Goal: Task Accomplishment & Management: Use online tool/utility

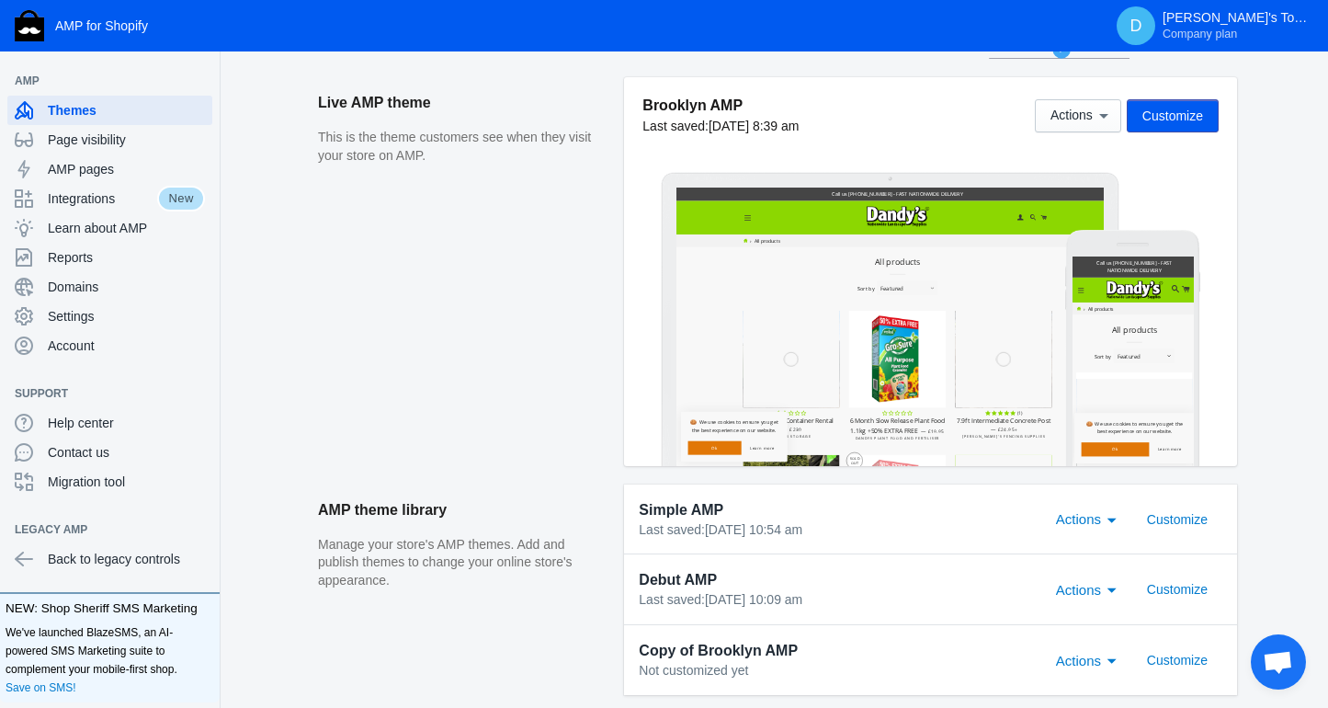
scroll to position [230, 0]
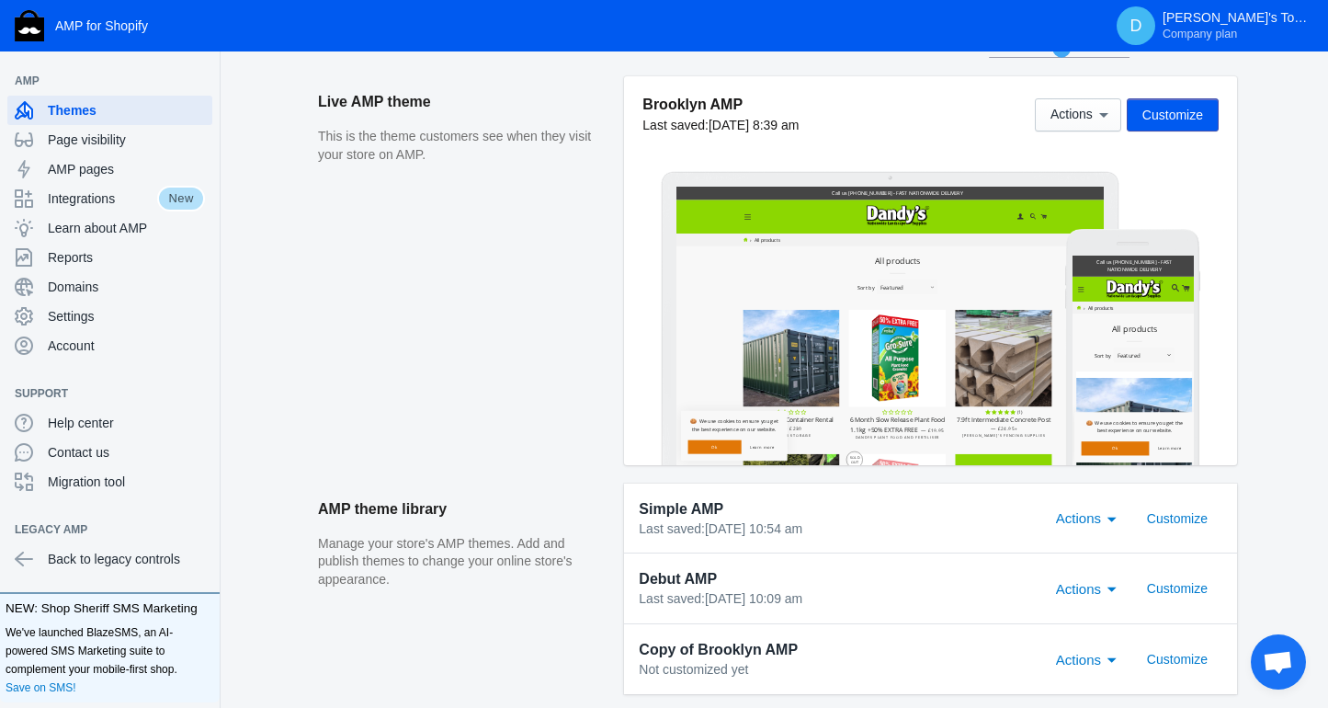
click at [1174, 112] on span "Customize" at bounding box center [1172, 115] width 61 height 15
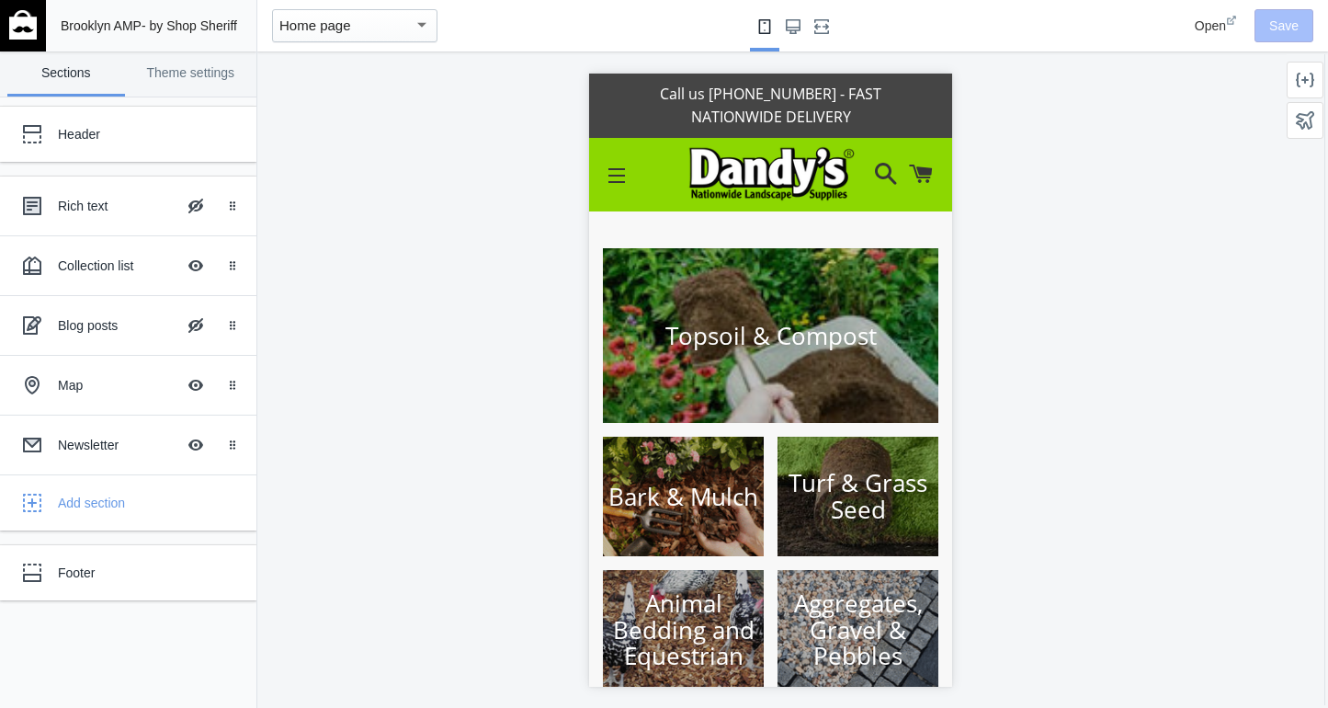
click at [777, 177] on img at bounding box center [771, 173] width 168 height 58
click at [91, 135] on div "Header" at bounding box center [137, 134] width 158 height 18
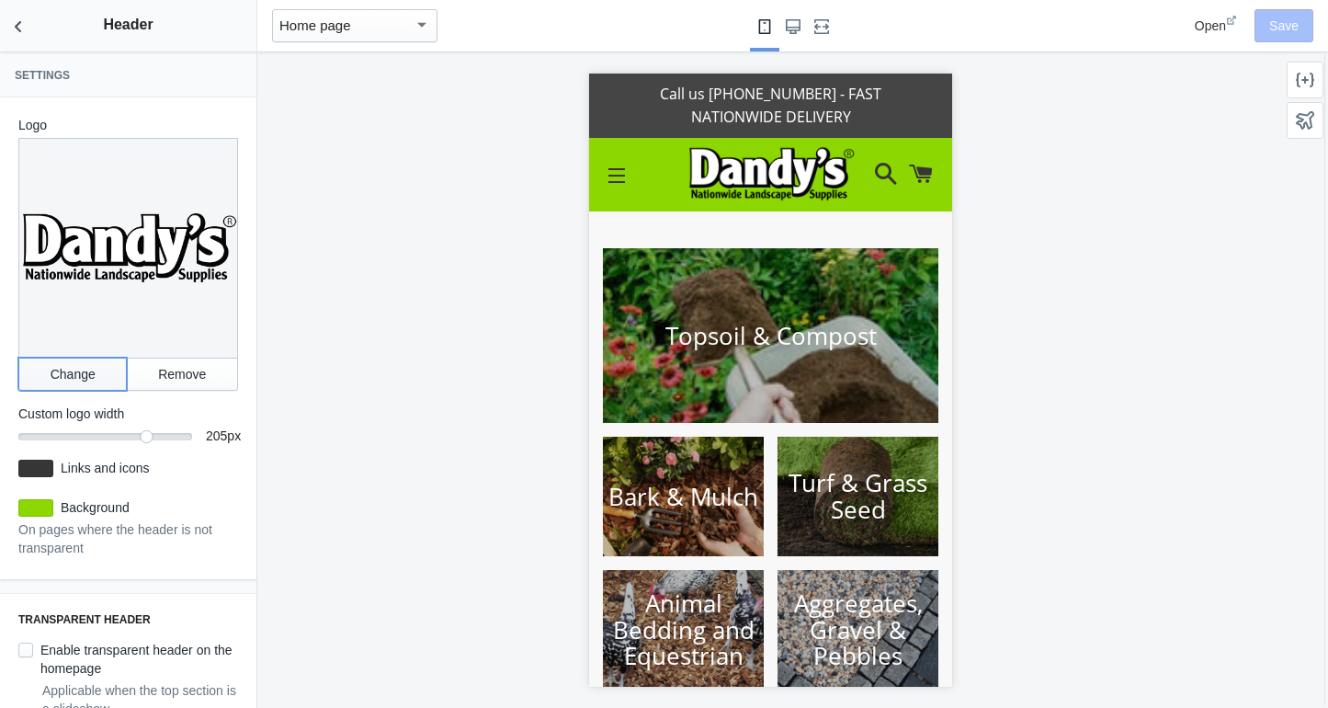
click at [88, 373] on button "Change" at bounding box center [72, 374] width 108 height 33
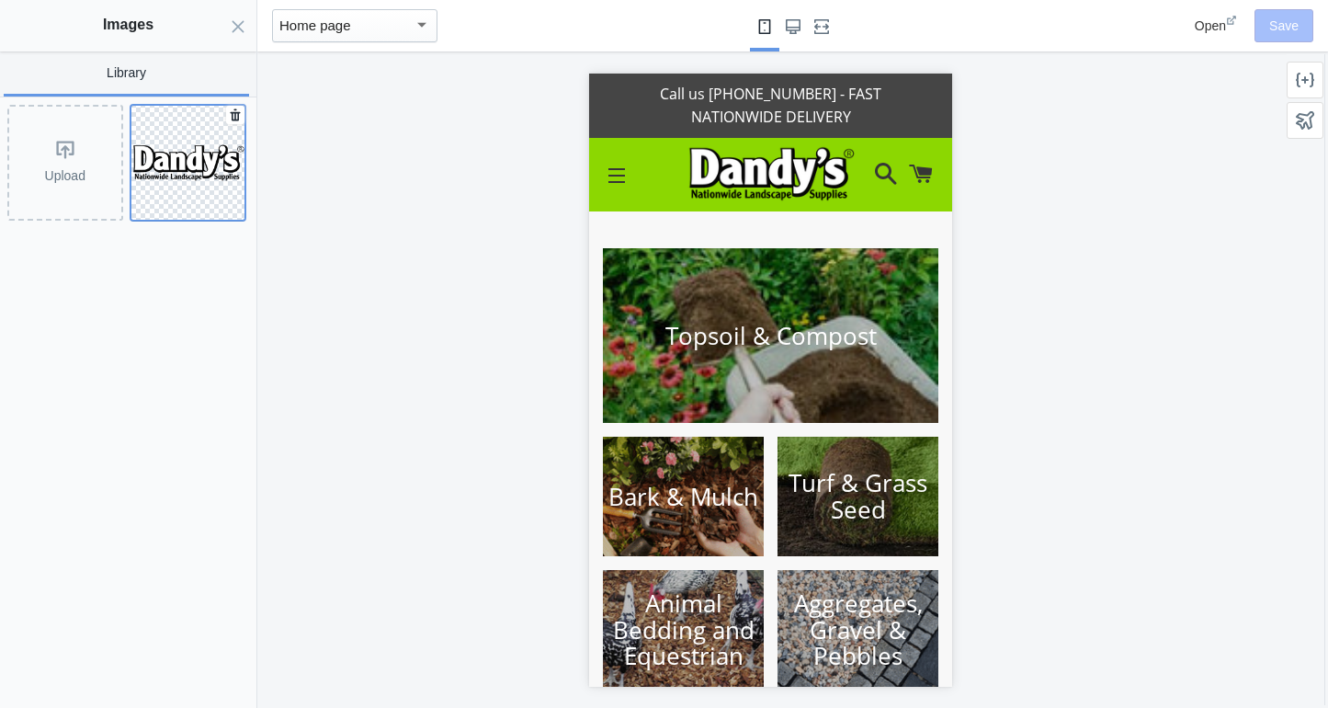
click at [210, 167] on img at bounding box center [188, 162] width 114 height 39
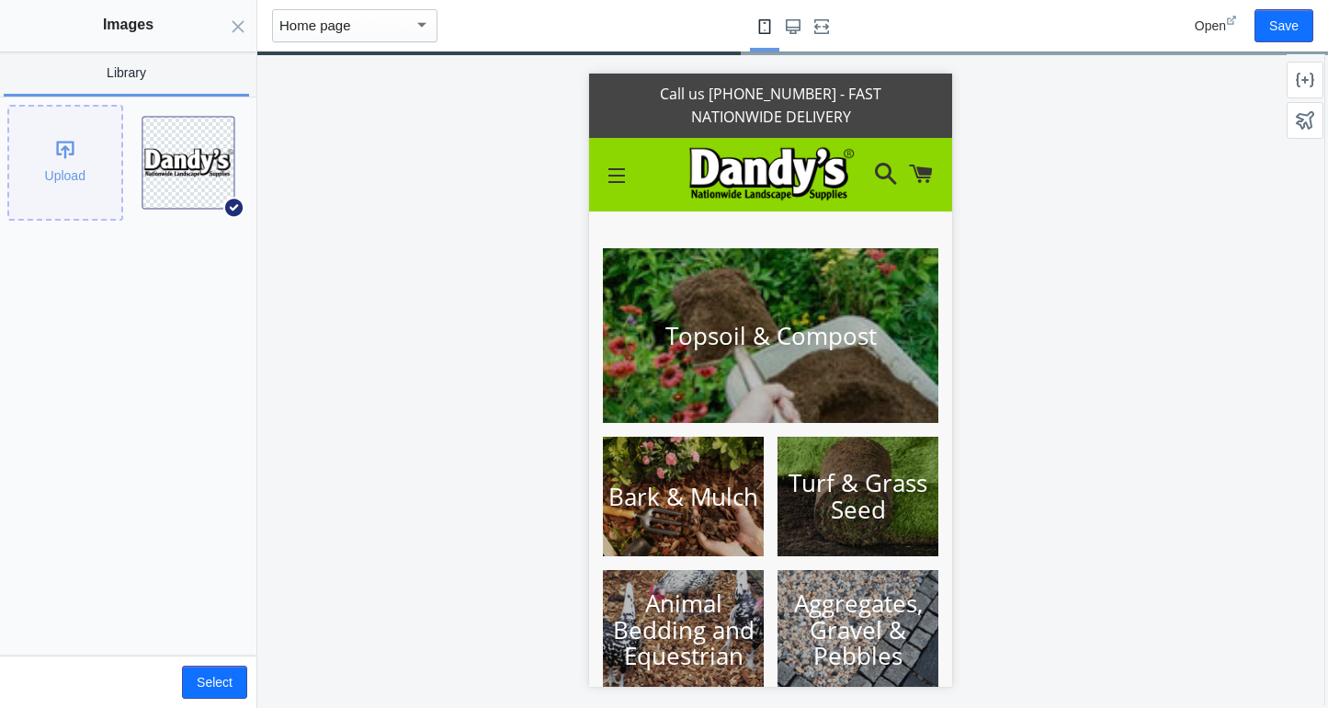
click at [75, 165] on div "Upload" at bounding box center [65, 163] width 112 height 112
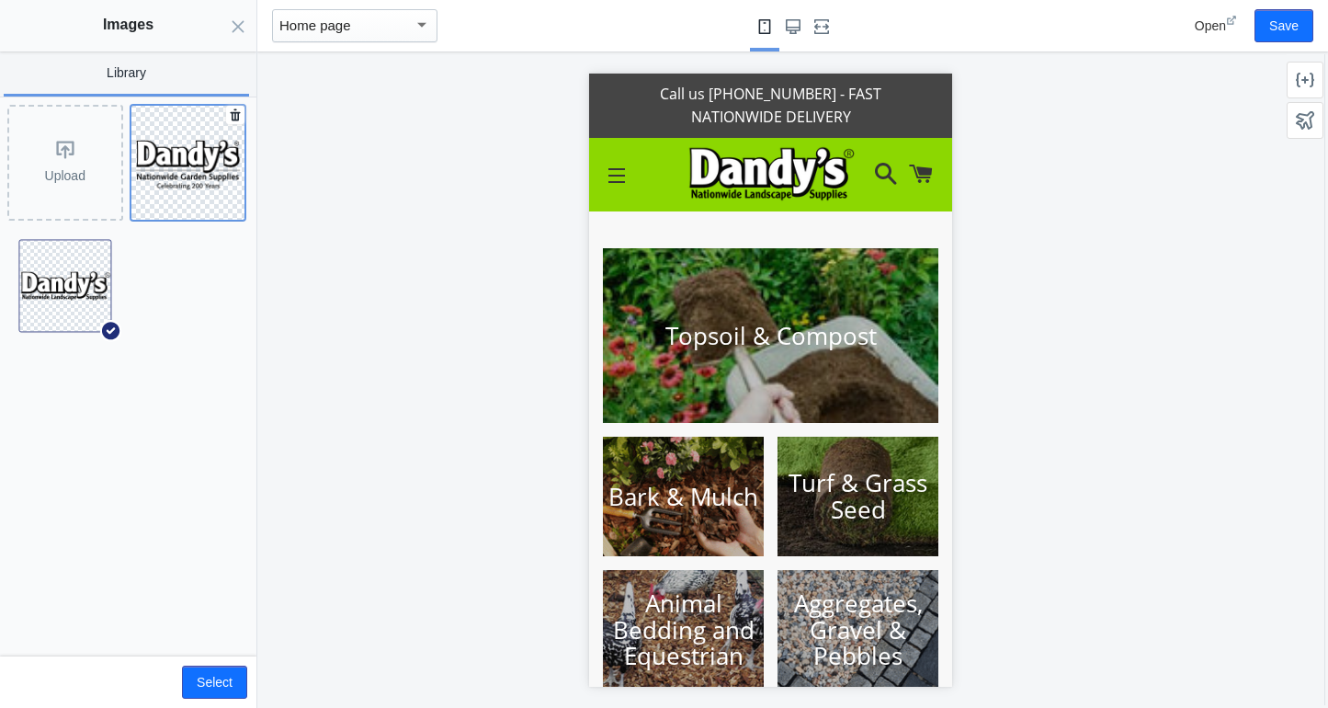
click at [191, 164] on img at bounding box center [188, 162] width 114 height 57
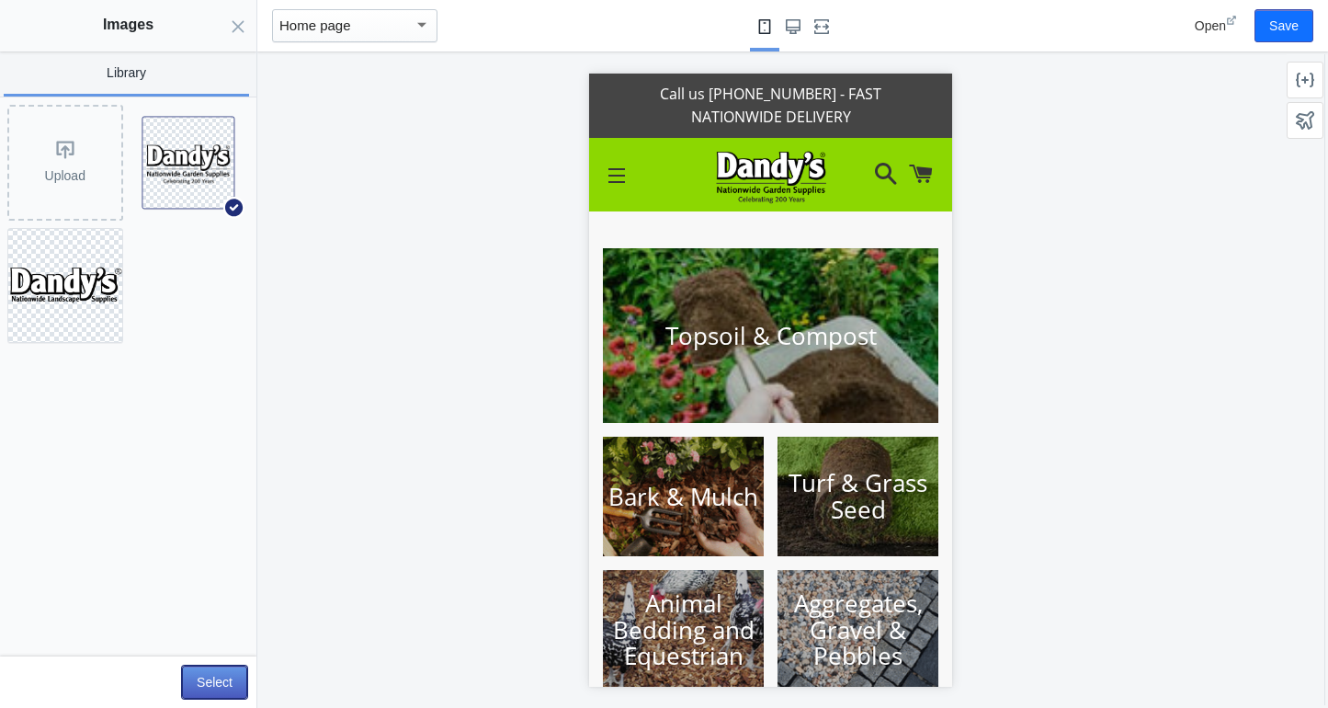
click at [209, 687] on button "Select" at bounding box center [214, 681] width 65 height 33
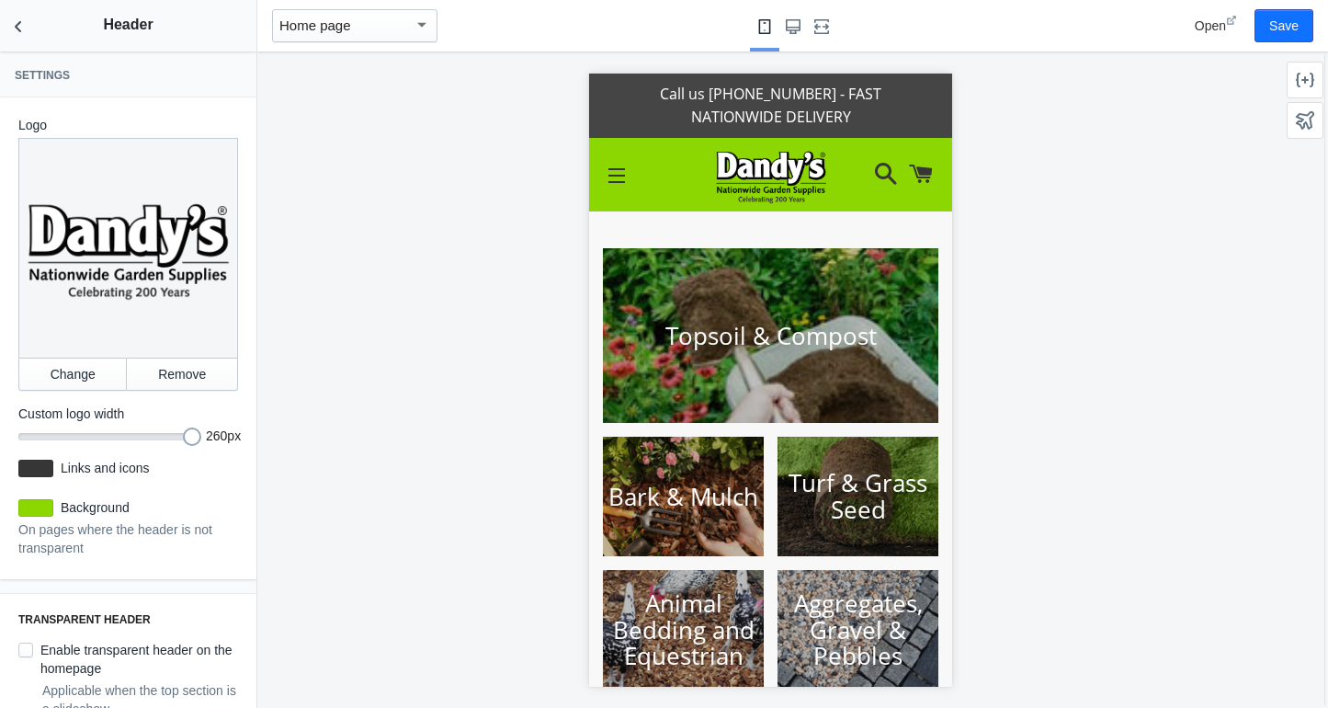
drag, startPoint x: 171, startPoint y: 440, endPoint x: 225, endPoint y: 446, distance: 54.5
click at [224, 446] on div "Logo Change Remove Custom logo width 260 260 px Links and icons #363636 Backgro…" at bounding box center [128, 338] width 256 height 482
click at [1286, 18] on button "Save" at bounding box center [1284, 25] width 59 height 33
click at [788, 176] on img at bounding box center [770, 174] width 119 height 60
click at [1165, 285] on div at bounding box center [770, 379] width 1027 height 656
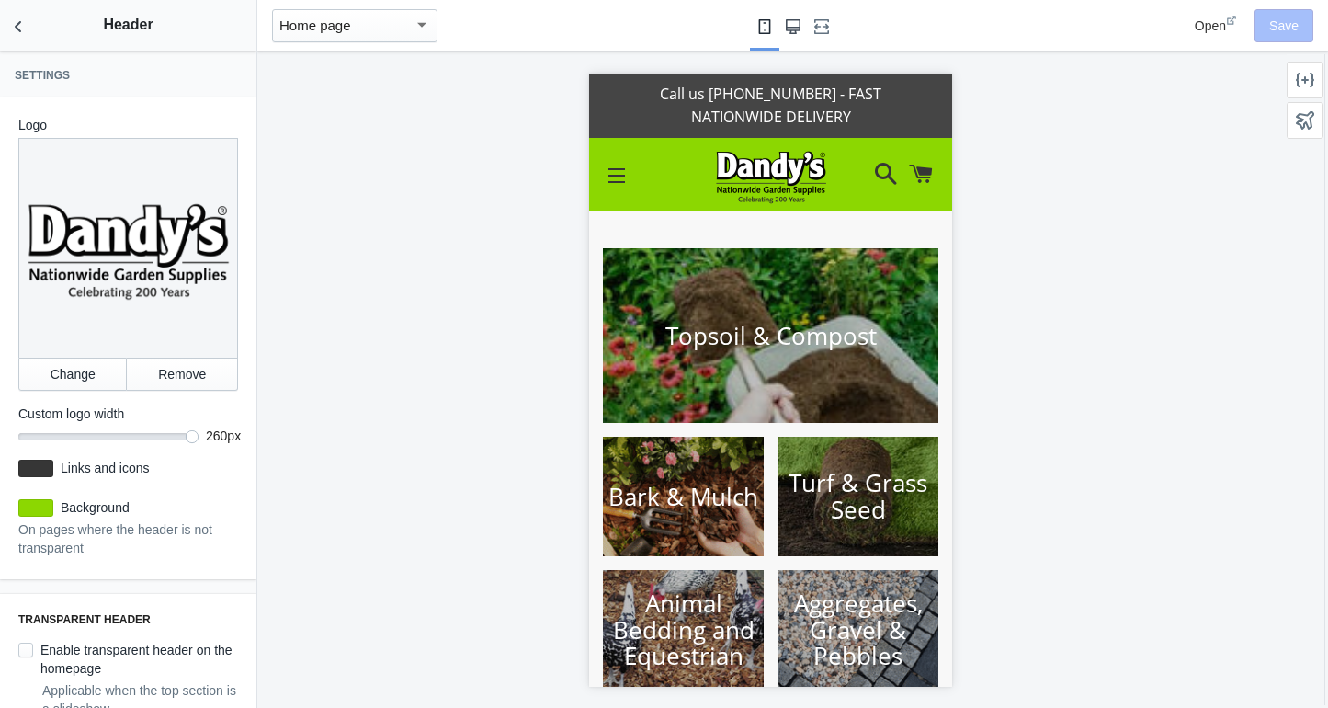
click at [785, 35] on button "Large screen" at bounding box center [793, 25] width 29 height 51
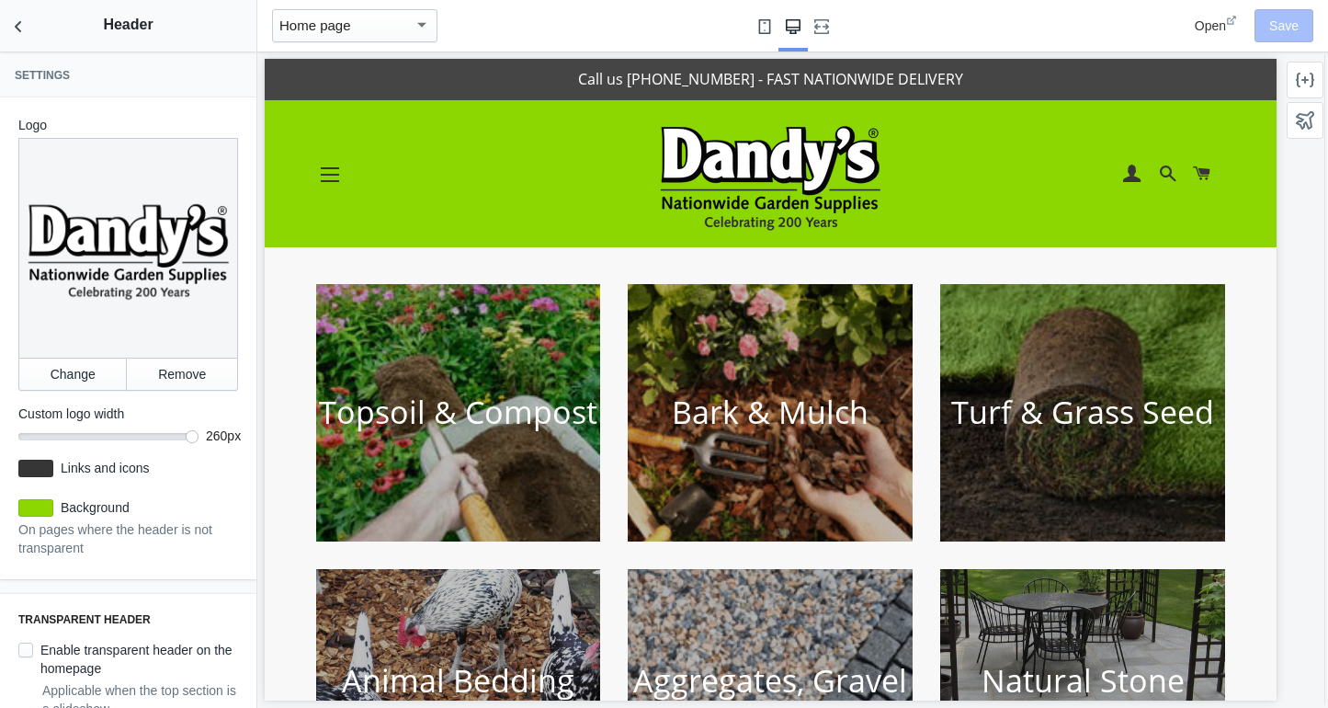
drag, startPoint x: 762, startPoint y: 35, endPoint x: 773, endPoint y: 35, distance: 11.0
click at [762, 35] on button "Small screen" at bounding box center [764, 25] width 29 height 51
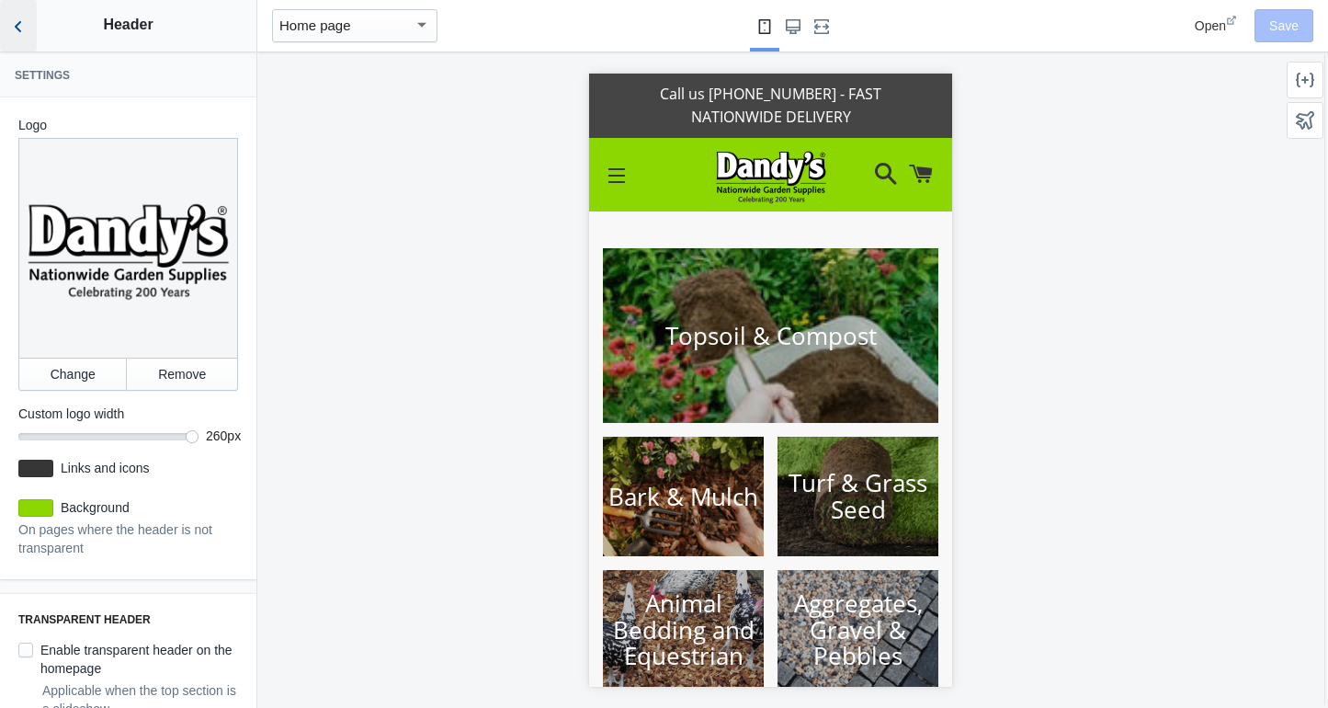
click at [31, 28] on button "Back to sections" at bounding box center [18, 25] width 37 height 51
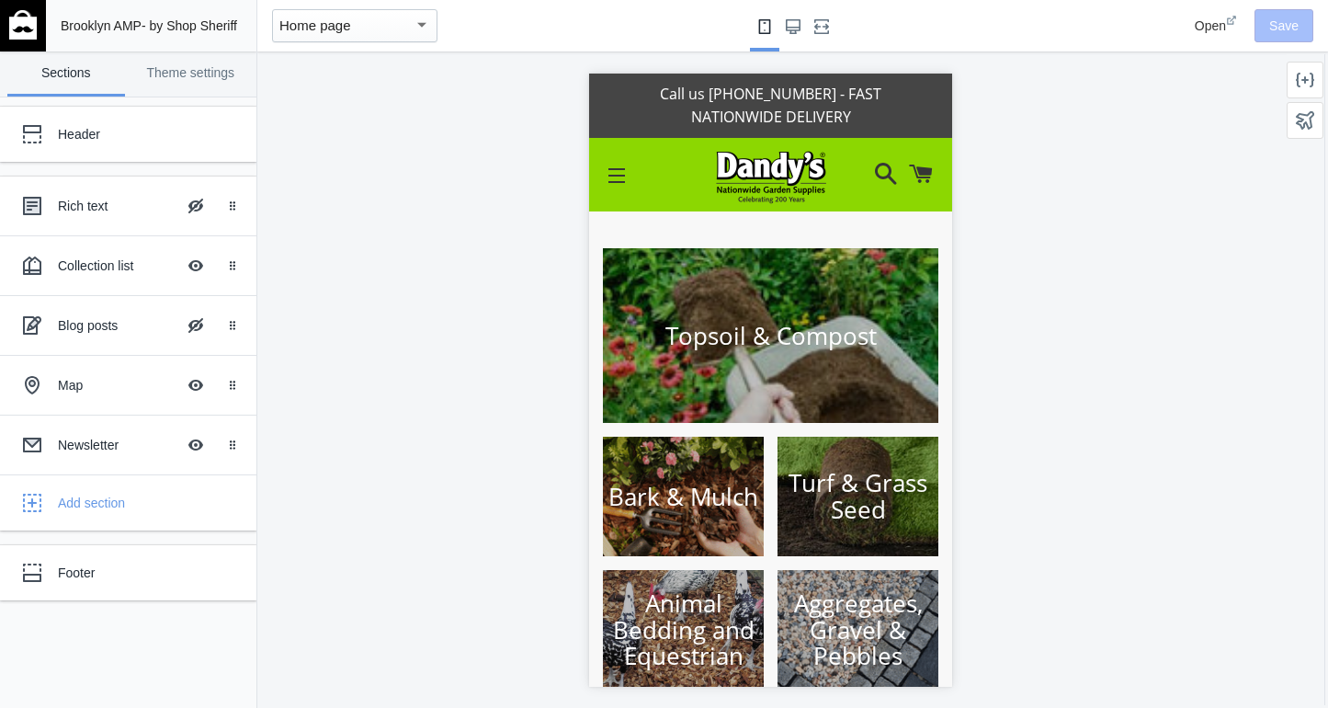
click at [24, 17] on img at bounding box center [23, 24] width 28 height 29
